Goal: Find contact information: Find contact information

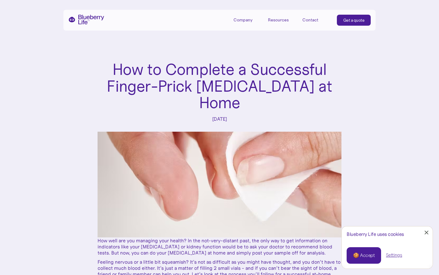
scroll to position [597, 0]
